Goal: Navigation & Orientation: Find specific page/section

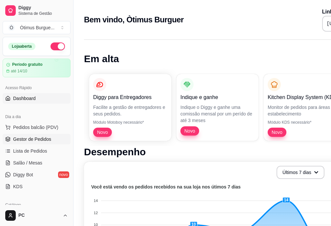
click at [37, 135] on link "Gestor de Pedidos" at bounding box center [37, 139] width 68 height 11
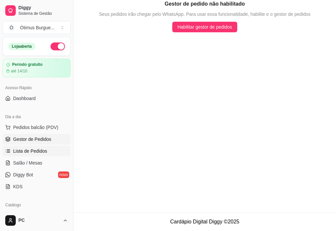
click at [34, 152] on span "Lista de Pedidos" at bounding box center [30, 151] width 34 height 7
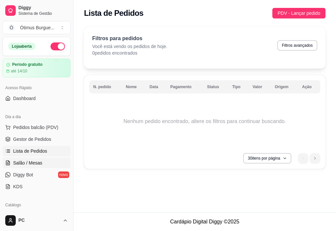
click at [31, 161] on span "Salão / Mesas" at bounding box center [27, 162] width 29 height 7
